Goal: Check status

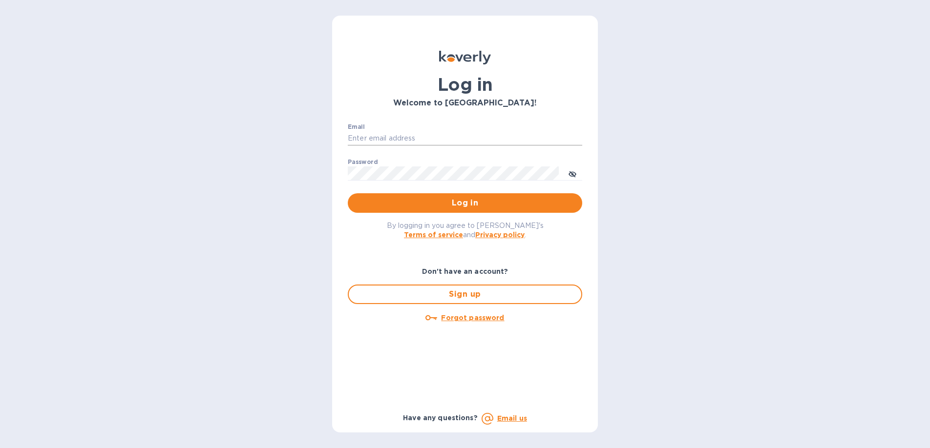
click at [367, 139] on input "Email" at bounding box center [465, 138] width 234 height 15
type input "[PERSON_NAME][EMAIL_ADDRESS][PERSON_NAME][DOMAIN_NAME]"
click at [447, 203] on span "Log in" at bounding box center [465, 203] width 219 height 12
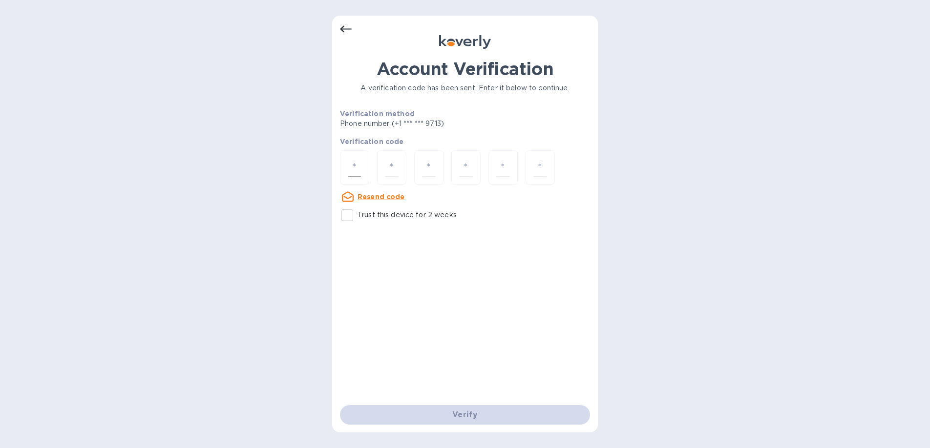
click at [359, 168] on input "number" at bounding box center [354, 168] width 13 height 18
type input "1"
type input "2"
type input "7"
type input "0"
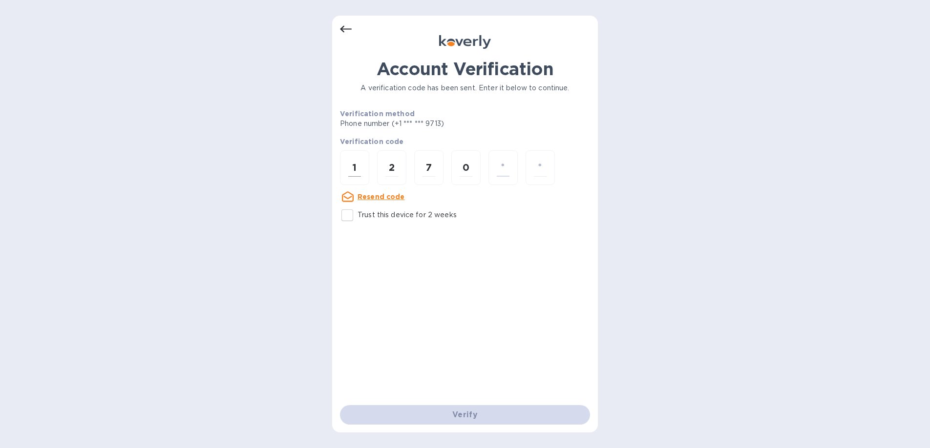
type input "4"
type input "6"
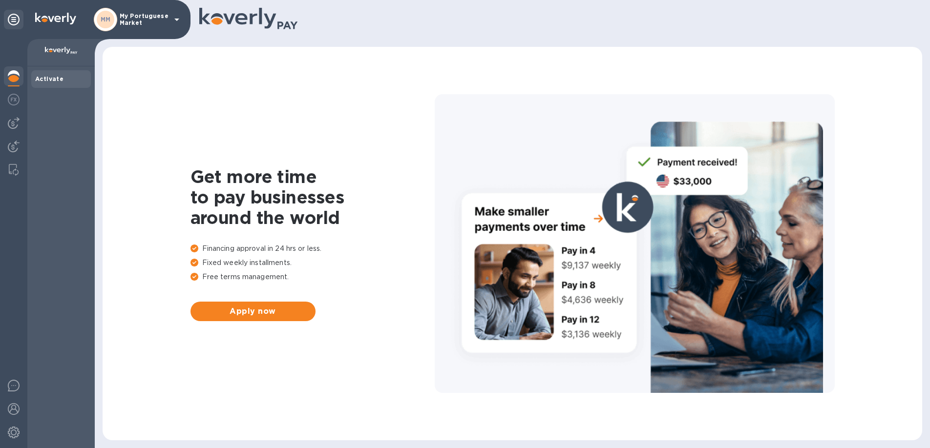
click at [176, 20] on icon at bounding box center [176, 20] width 5 height 2
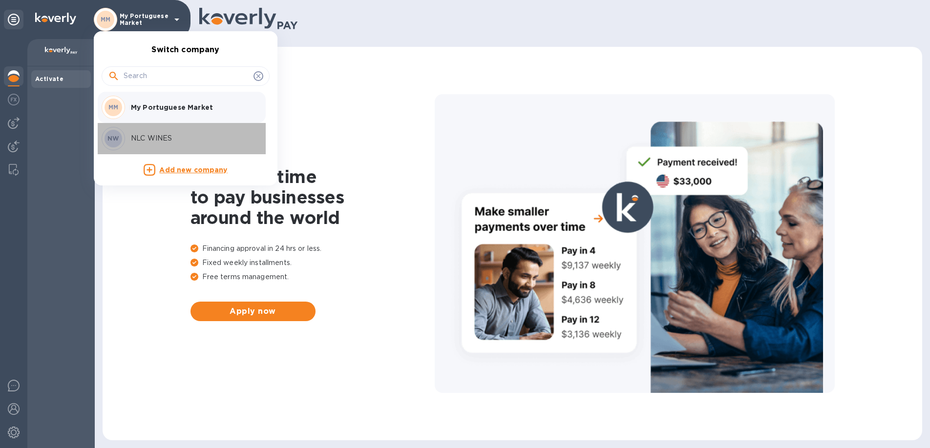
click at [148, 135] on p "NLC WINES" at bounding box center [192, 138] width 123 height 10
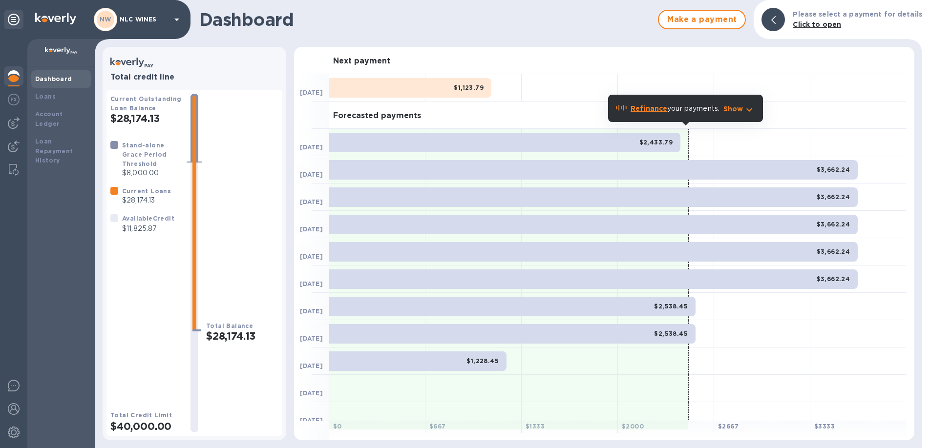
drag, startPoint x: 132, startPoint y: 219, endPoint x: 155, endPoint y: 219, distance: 23.0
click at [155, 224] on p "$11,825.87" at bounding box center [148, 229] width 52 height 10
click at [739, 110] on p "Show" at bounding box center [733, 109] width 20 height 10
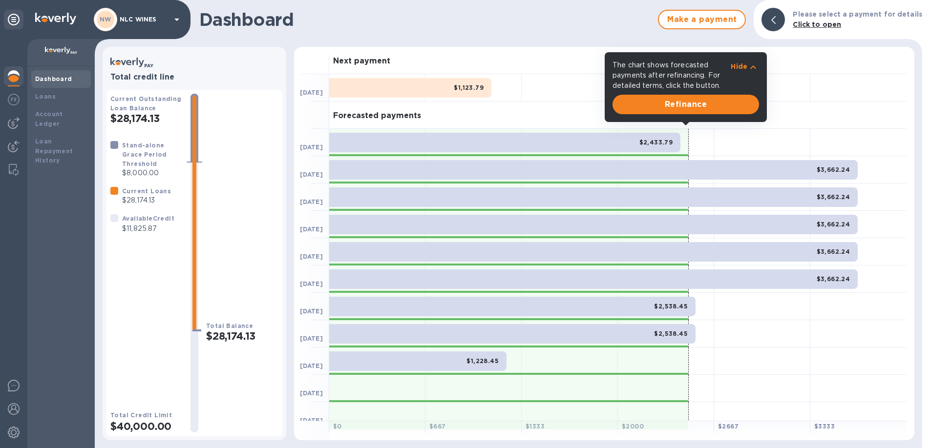
scroll to position [9, 0]
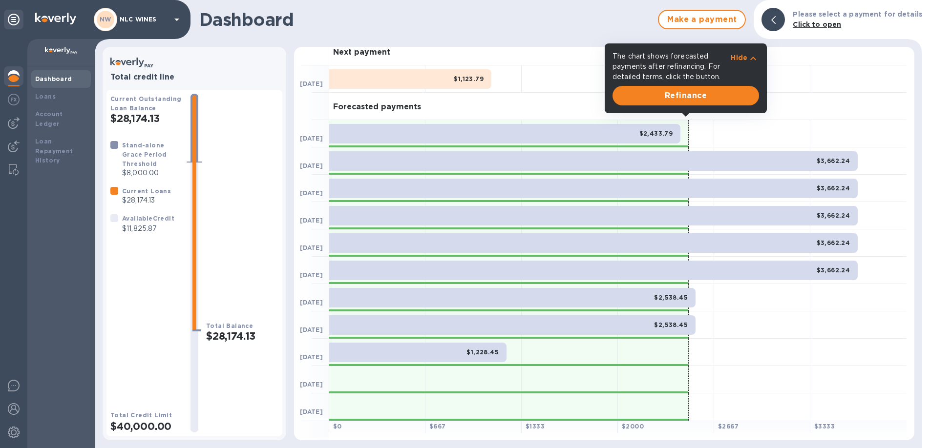
click at [826, 81] on div at bounding box center [858, 78] width 96 height 27
